Goal: Navigation & Orientation: Find specific page/section

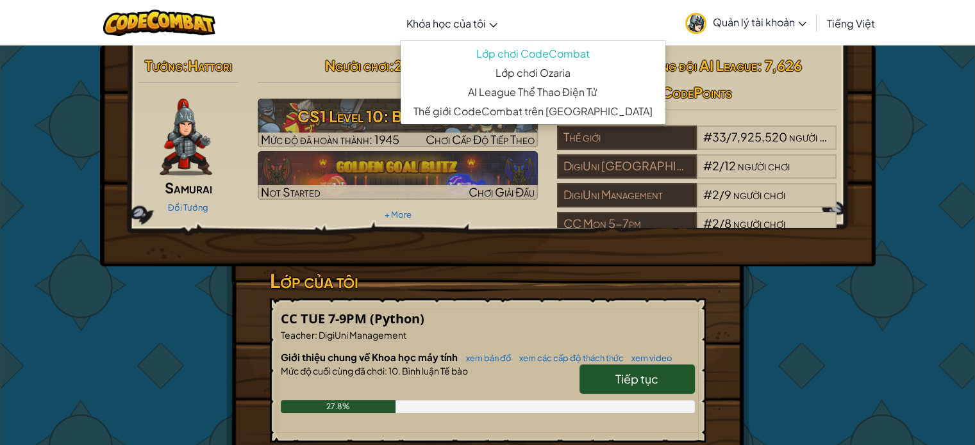
click at [456, 20] on span "Khóa học của tôi" at bounding box center [445, 23] width 79 height 13
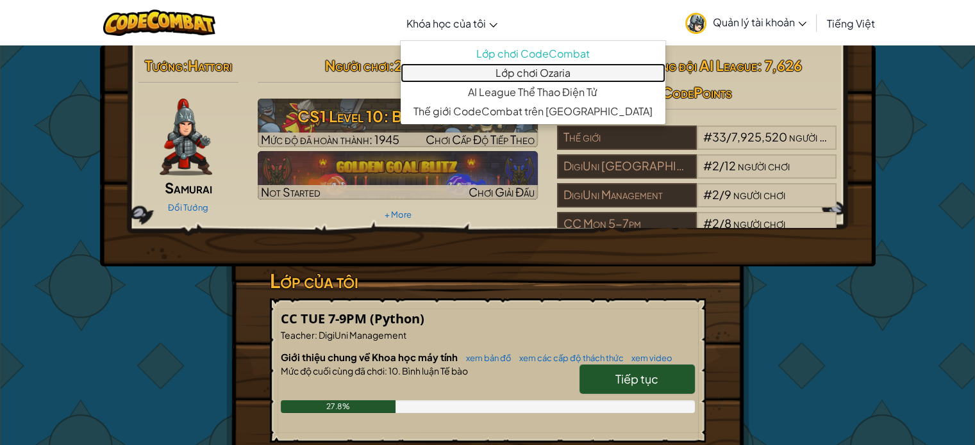
click at [505, 69] on link "Lớp chơi Ozaria" at bounding box center [532, 72] width 265 height 19
